Goal: Transaction & Acquisition: Purchase product/service

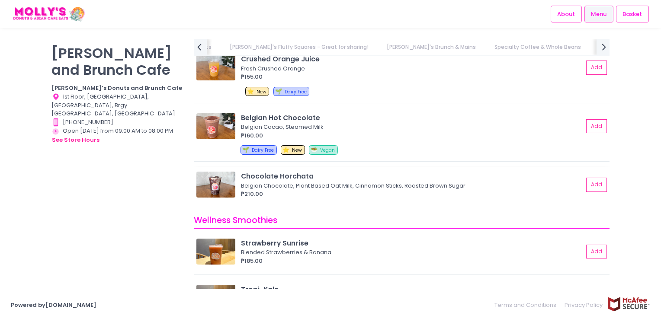
scroll to position [3546, 0]
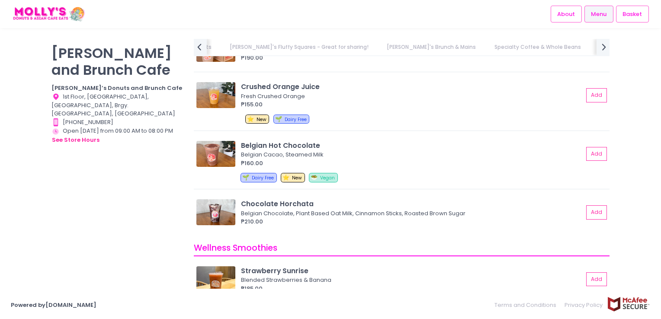
click at [378, 49] on link "[PERSON_NAME]'s Brunch & Mains" at bounding box center [431, 47] width 106 height 16
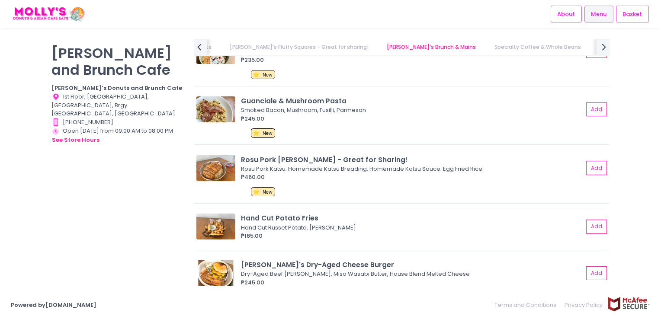
scroll to position [1591, 0]
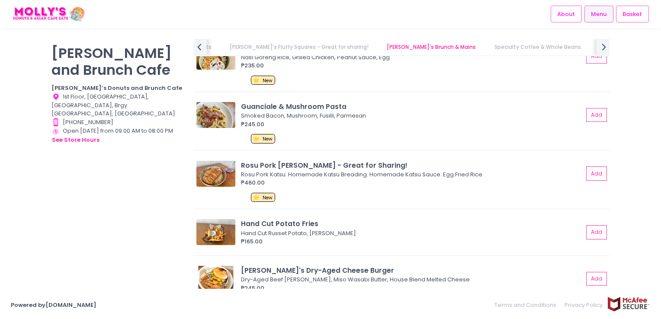
click at [486, 47] on link "Specialty Coffee & Whole Beans" at bounding box center [537, 47] width 103 height 16
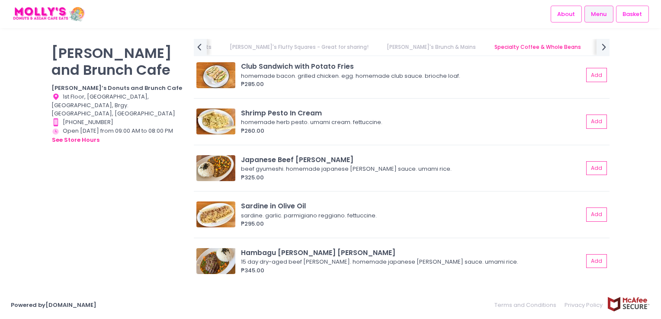
scroll to position [2557, 0]
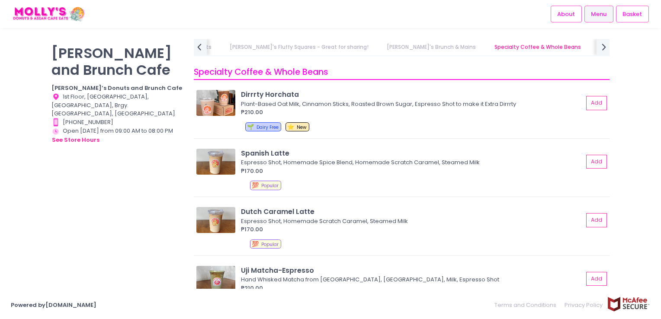
click at [378, 45] on link "[PERSON_NAME]'s Brunch & Mains" at bounding box center [431, 47] width 106 height 16
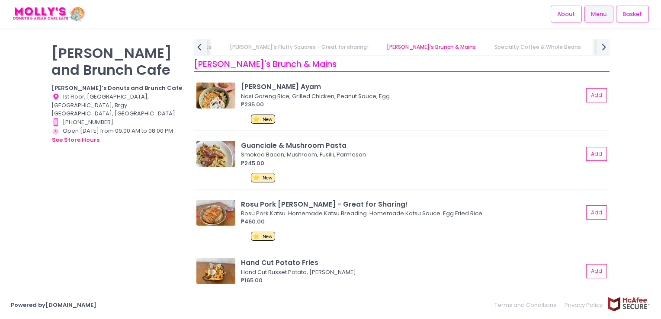
scroll to position [1548, 0]
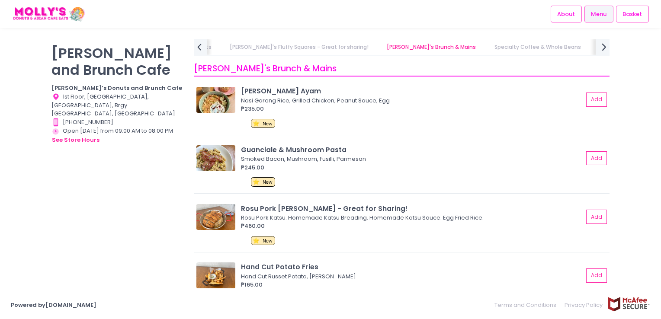
click at [606, 44] on icon "next Created with Sketch." at bounding box center [604, 47] width 13 height 13
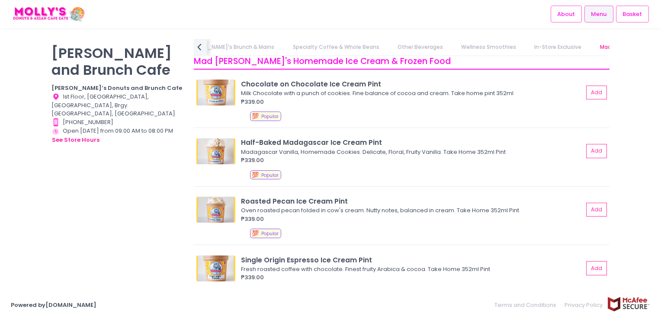
scroll to position [4025, 0]
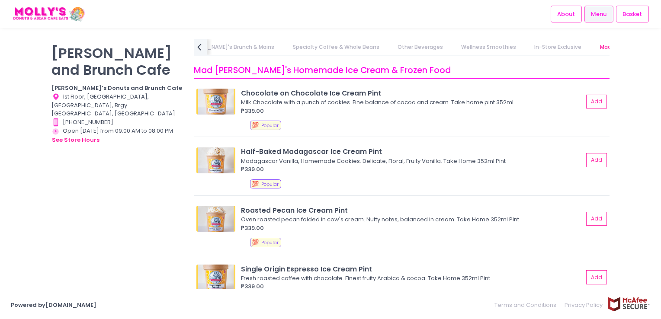
click at [284, 51] on link "Specialty Coffee & Whole Beans" at bounding box center [335, 47] width 103 height 16
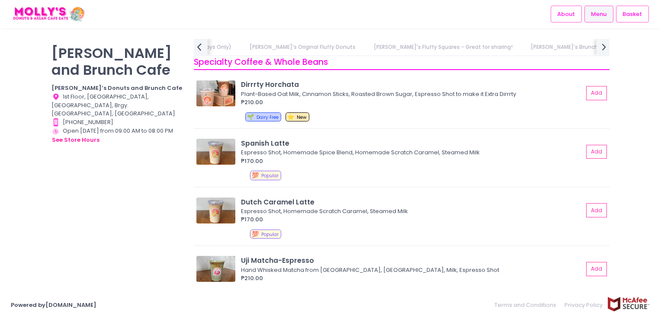
scroll to position [2557, 0]
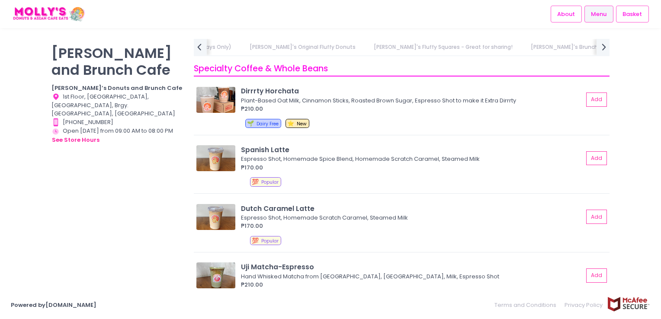
click at [522, 48] on link "[PERSON_NAME]'s Brunch & Mains" at bounding box center [575, 47] width 106 height 16
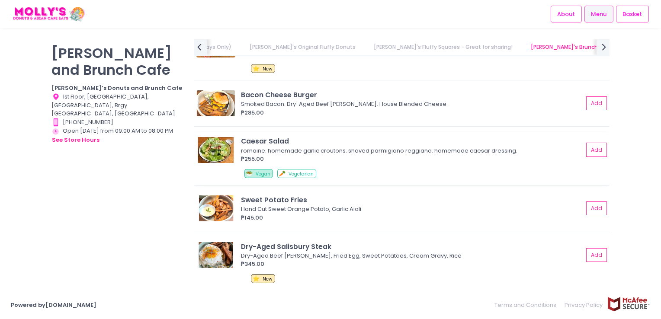
scroll to position [1850, 0]
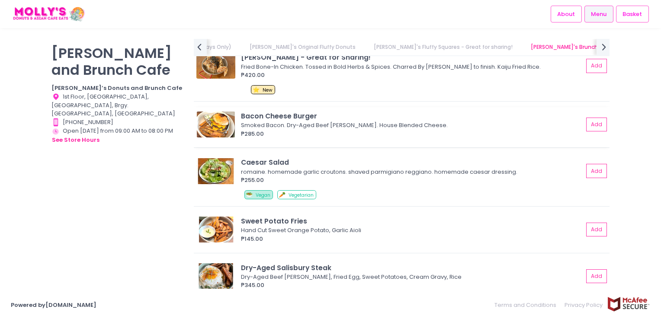
click at [221, 123] on img at bounding box center [215, 125] width 39 height 26
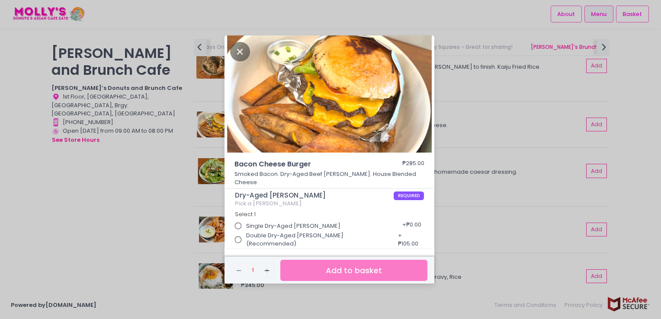
scroll to position [2, 0]
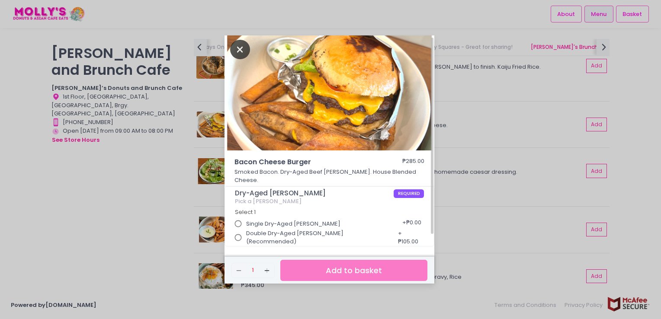
click at [239, 54] on icon "Close" at bounding box center [240, 49] width 20 height 19
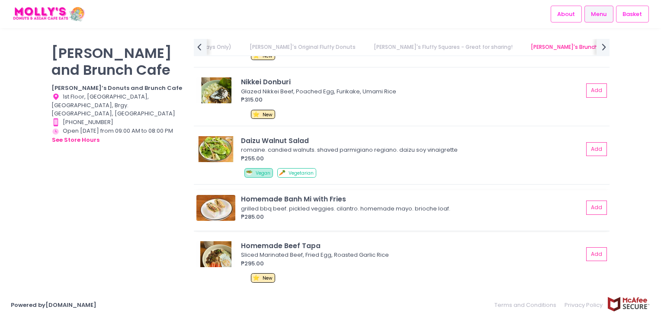
scroll to position [2110, 0]
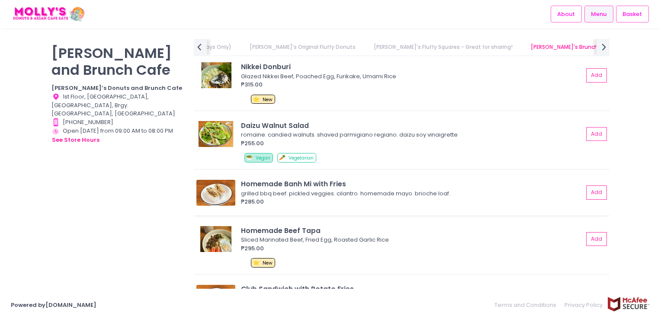
click at [218, 198] on img at bounding box center [215, 193] width 39 height 26
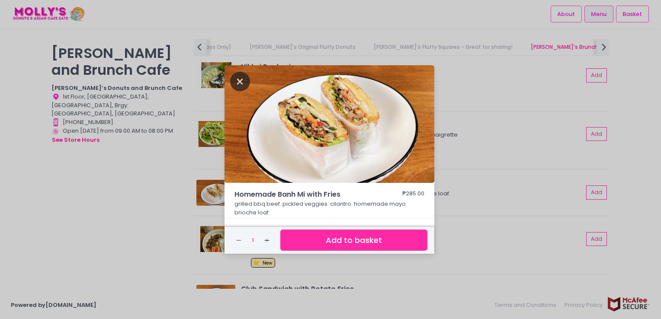
click at [239, 86] on icon "Close" at bounding box center [240, 81] width 20 height 19
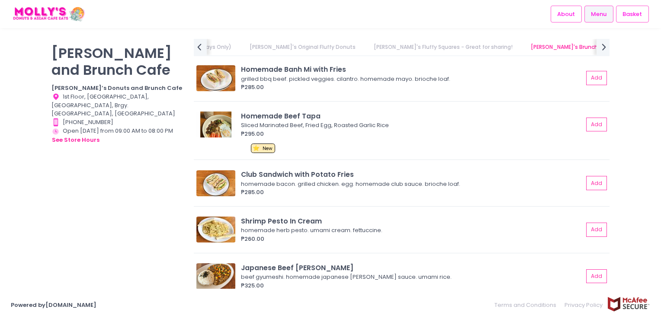
scroll to position [2240, 0]
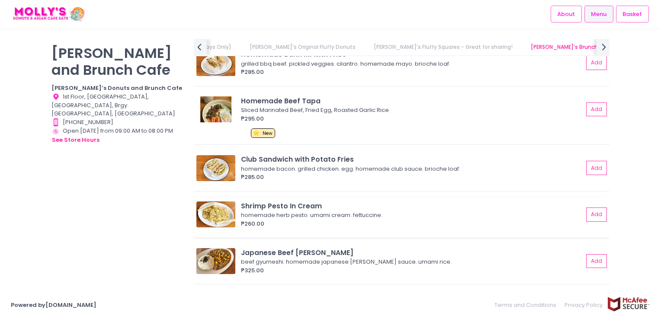
click at [216, 216] on img at bounding box center [215, 215] width 39 height 26
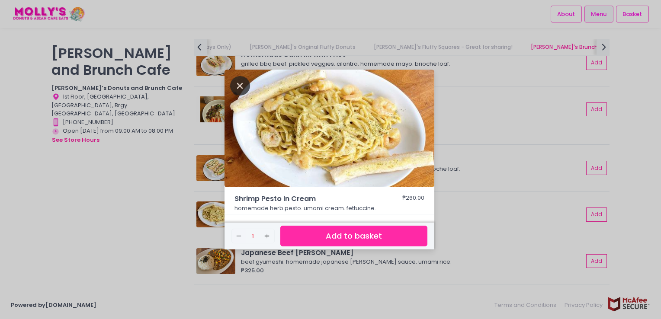
click at [233, 86] on icon "Close" at bounding box center [240, 85] width 20 height 19
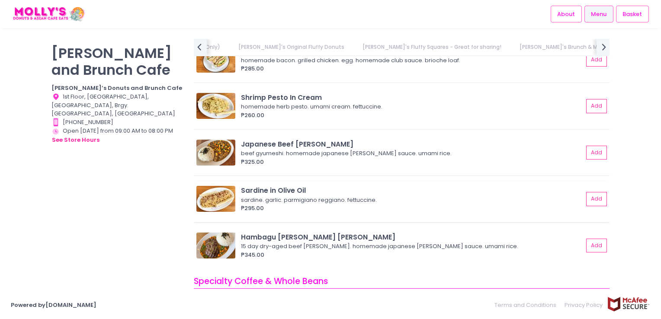
scroll to position [2369, 0]
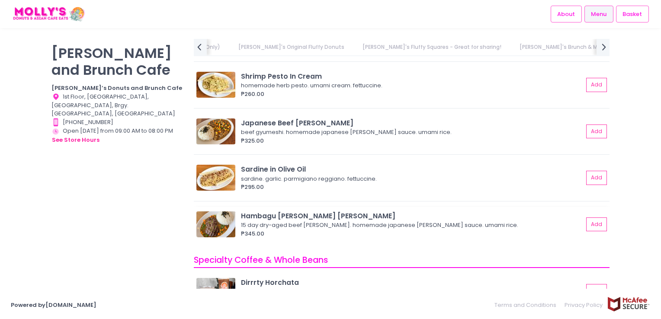
click at [225, 223] on img at bounding box center [215, 224] width 39 height 26
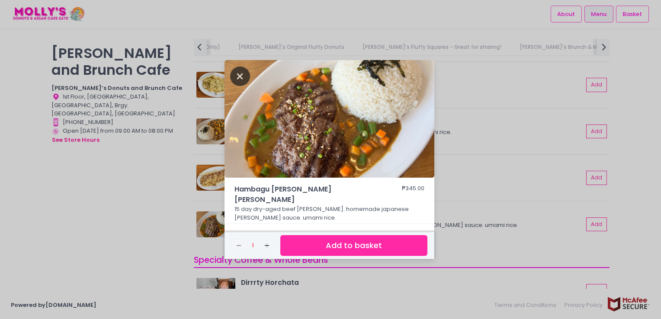
click at [239, 84] on icon "Close" at bounding box center [240, 76] width 20 height 19
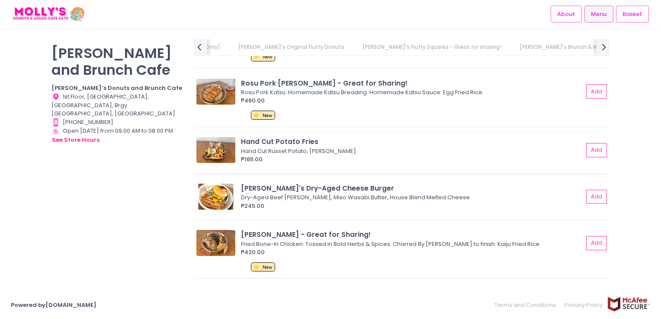
scroll to position [1634, 0]
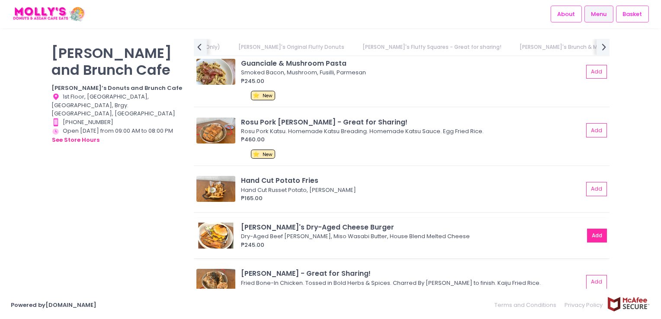
click at [589, 236] on button "Add" at bounding box center [597, 236] width 20 height 14
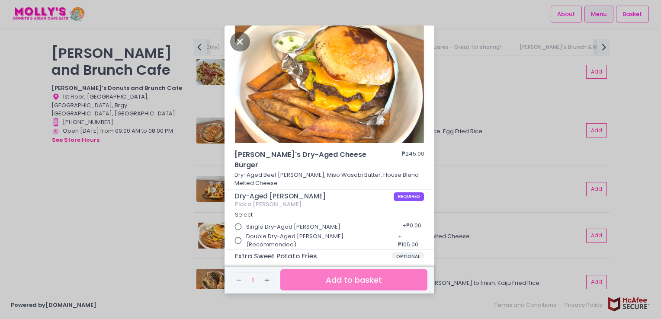
click at [239, 219] on input "Single Dry-Aged [PERSON_NAME]" at bounding box center [238, 227] width 16 height 16
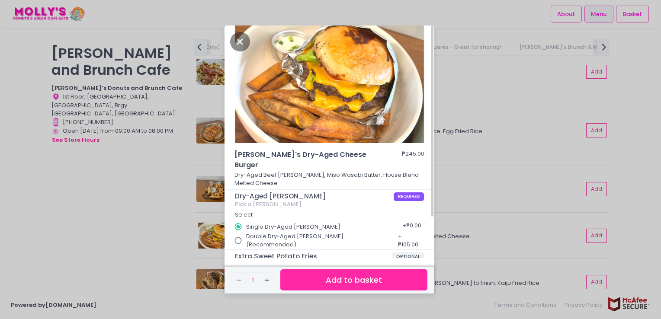
scroll to position [51, 0]
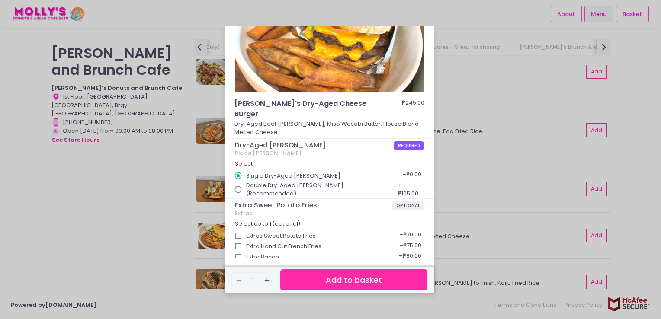
click at [333, 283] on button "Add to basket" at bounding box center [353, 279] width 147 height 21
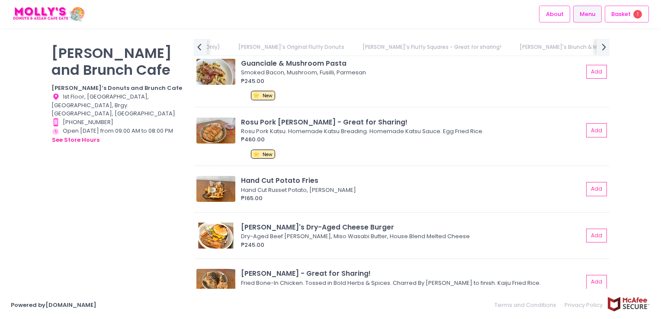
click at [618, 48] on link "Specialty Coffee & Whole Beans" at bounding box center [669, 47] width 103 height 16
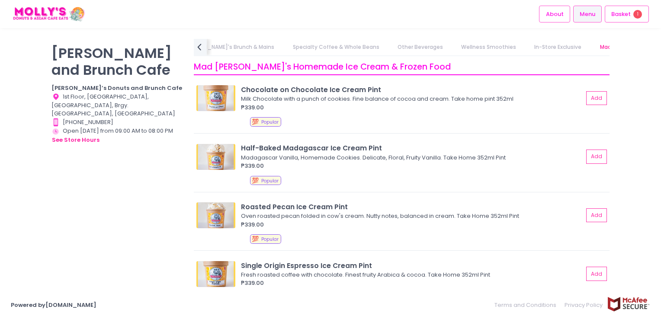
scroll to position [4034, 0]
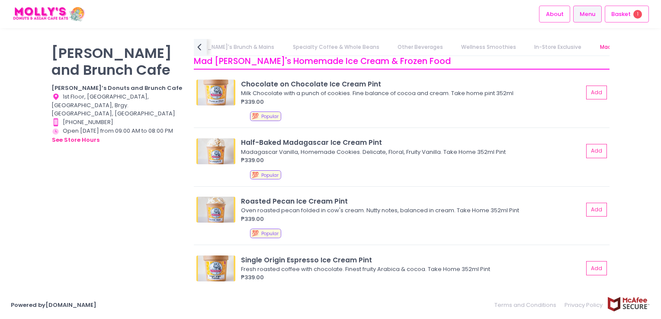
click at [526, 49] on link "In-Store Exclusive" at bounding box center [558, 47] width 64 height 16
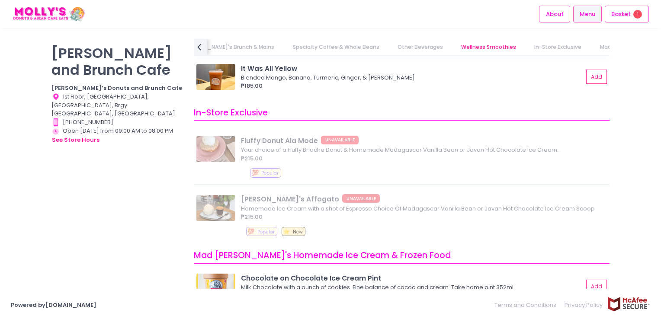
scroll to position [3840, 0]
click at [389, 41] on link "Other Beverages" at bounding box center [420, 47] width 62 height 16
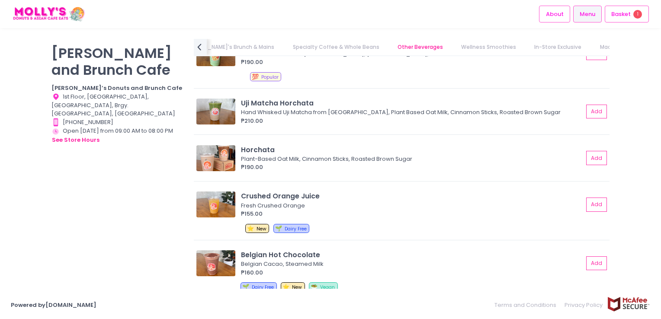
scroll to position [3390, 0]
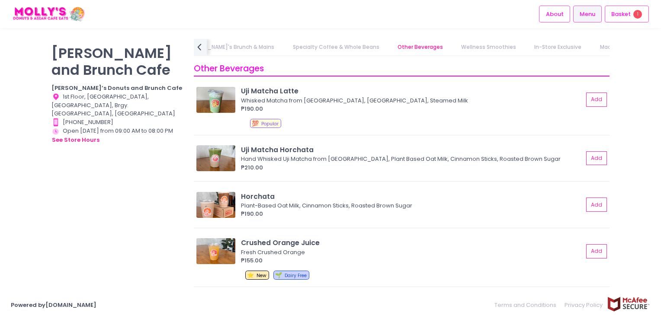
click at [284, 49] on link "Specialty Coffee & Whole Beans" at bounding box center [335, 47] width 103 height 16
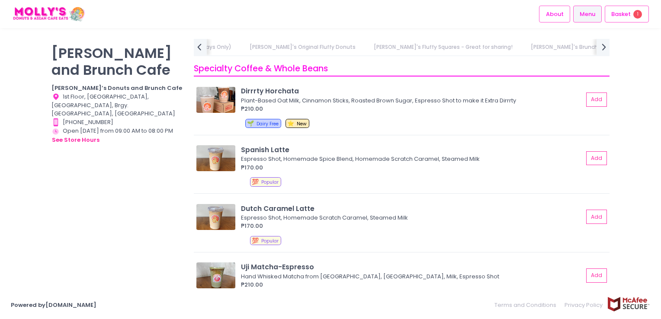
scroll to position [2601, 0]
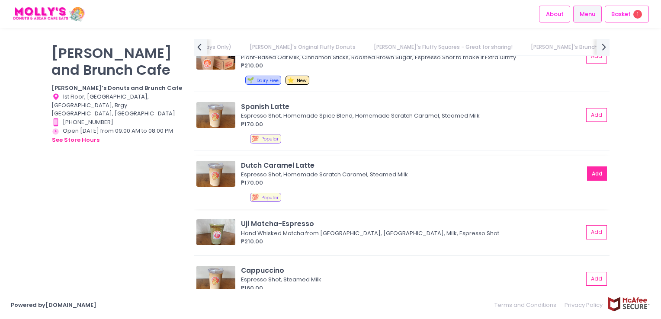
click at [593, 172] on button "Add" at bounding box center [597, 173] width 20 height 14
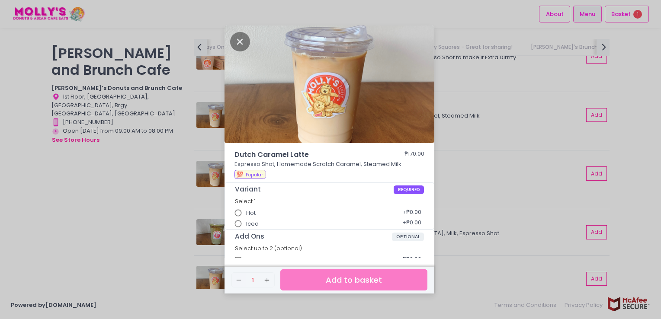
click at [235, 221] on input "Iced" at bounding box center [238, 224] width 16 height 16
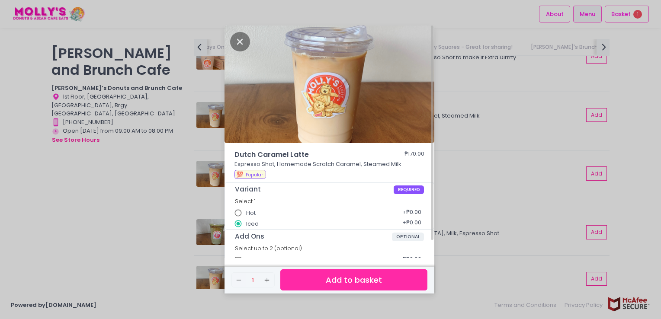
scroll to position [20, 0]
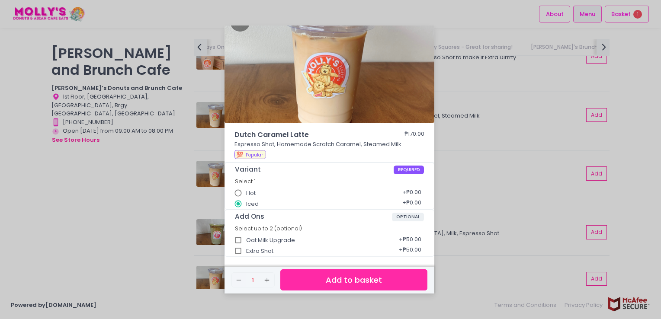
click at [357, 282] on button "Add to basket" at bounding box center [353, 279] width 147 height 21
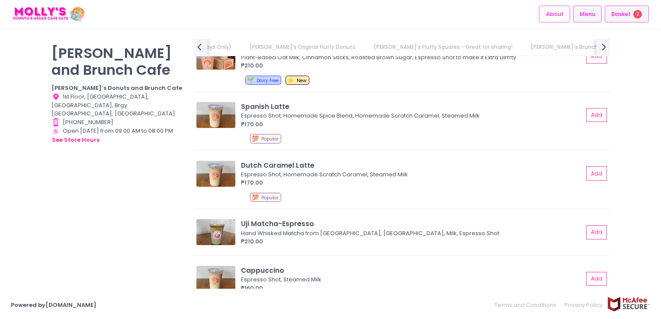
click at [624, 9] on div "Basket 2" at bounding box center [627, 14] width 44 height 17
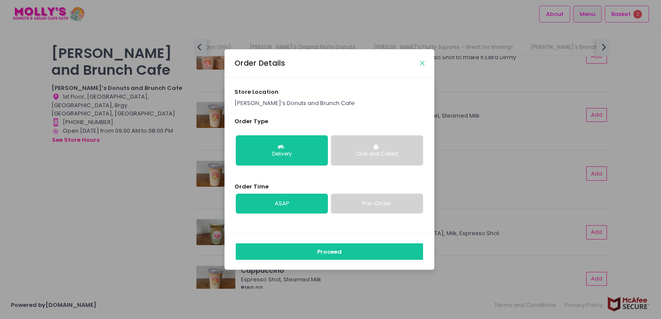
click at [421, 63] on icon "Close" at bounding box center [422, 63] width 4 height 6
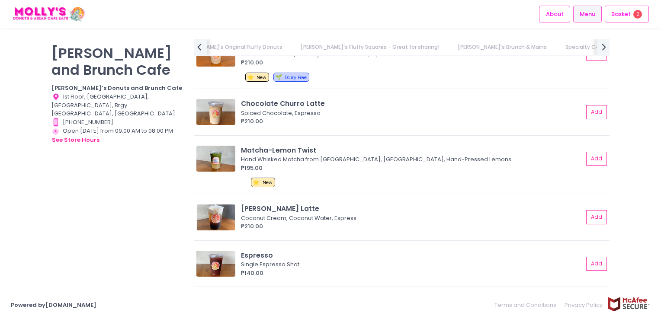
scroll to position [3293, 0]
